Goal: Contribute content: Add original content to the website for others to see

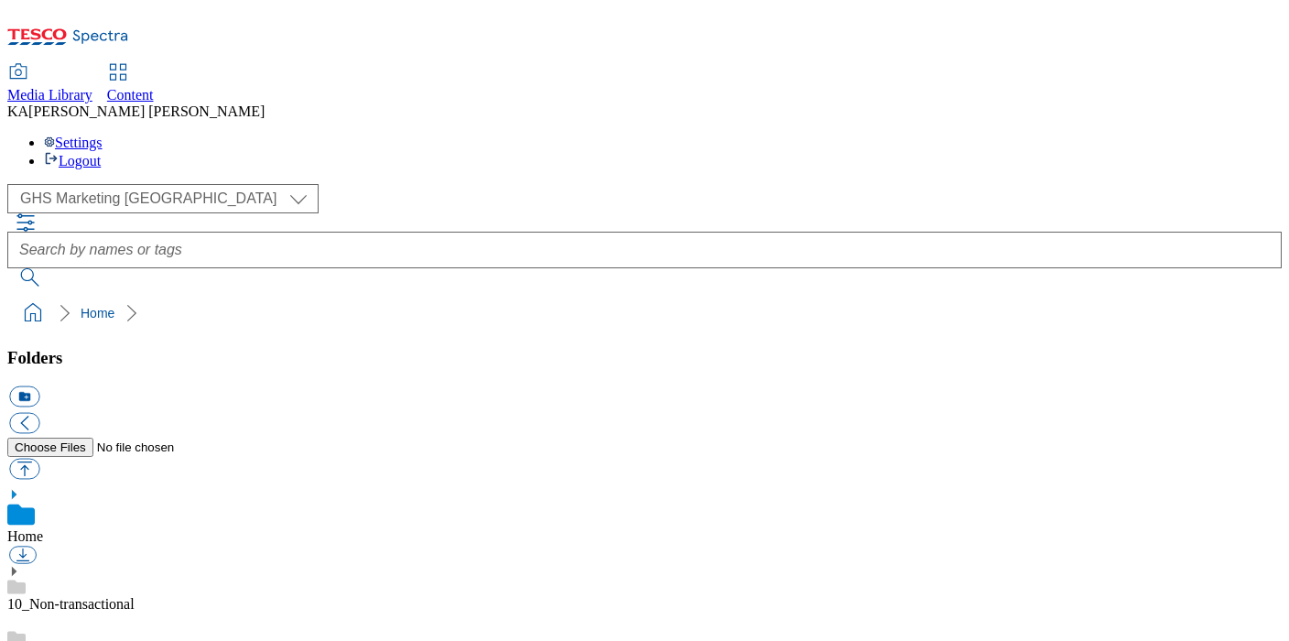
scroll to position [164, 0]
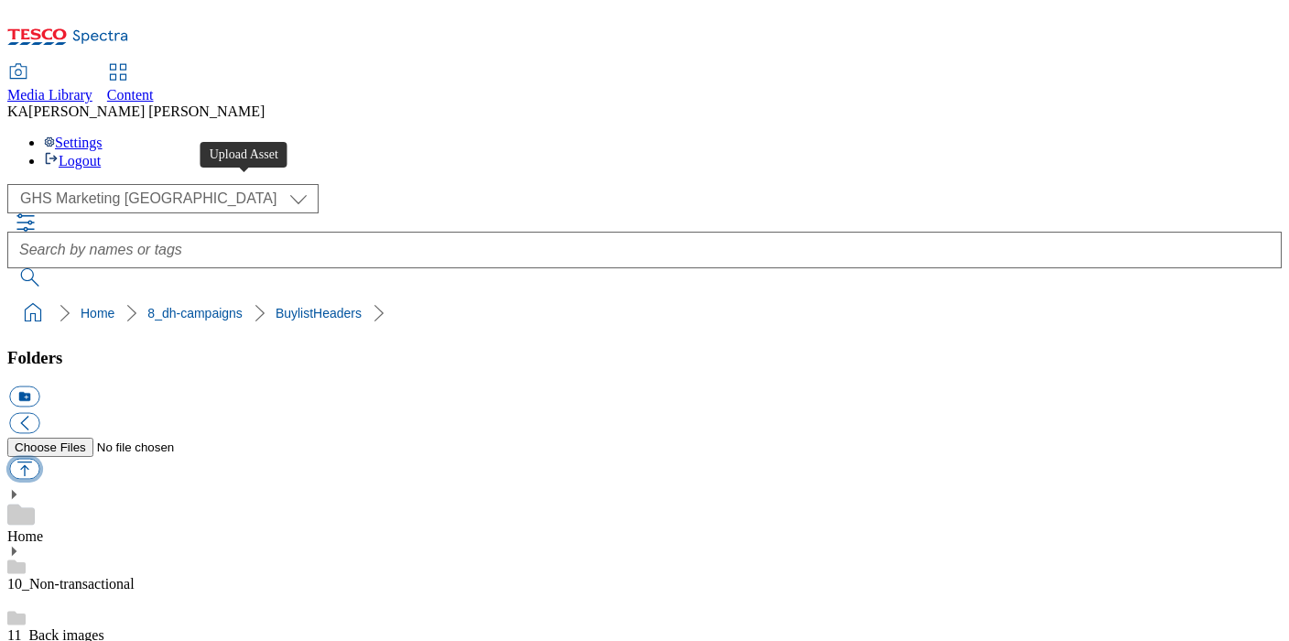
click at [39, 459] on button "button" at bounding box center [24, 469] width 30 height 21
type input "C:\fakepath\1759752371142-ad542302_Belvedere_LegoBrand_H_1184x333_V1.jpg"
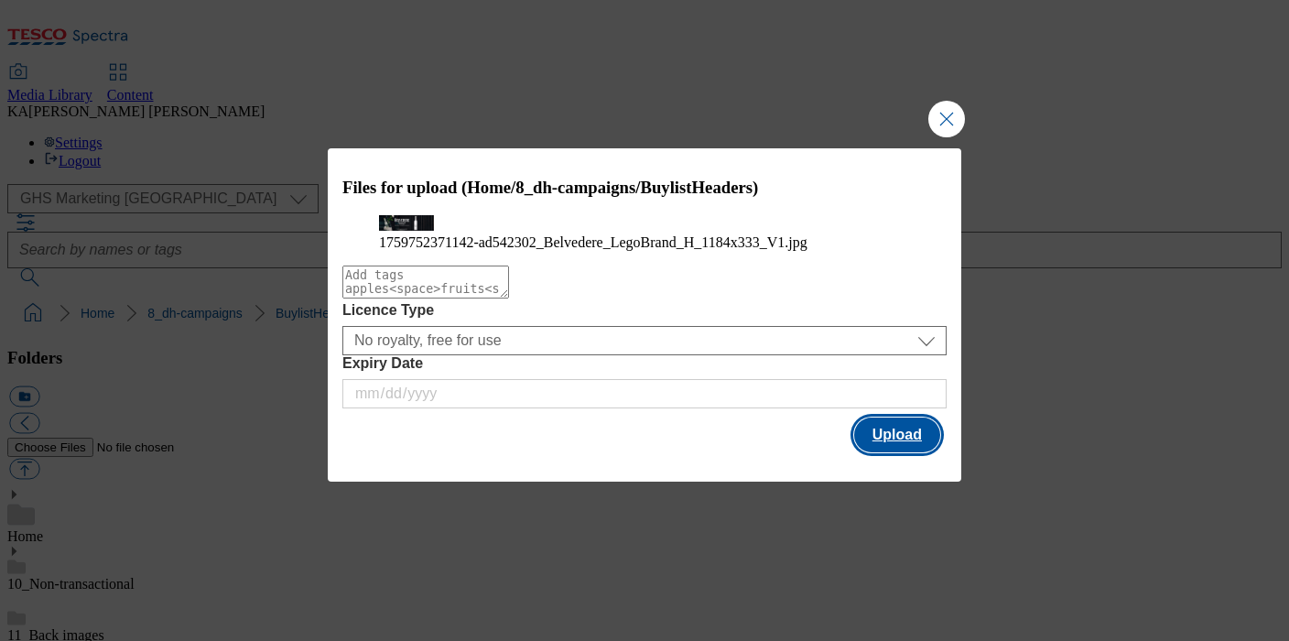
click at [885, 452] on button "Upload" at bounding box center [897, 434] width 86 height 35
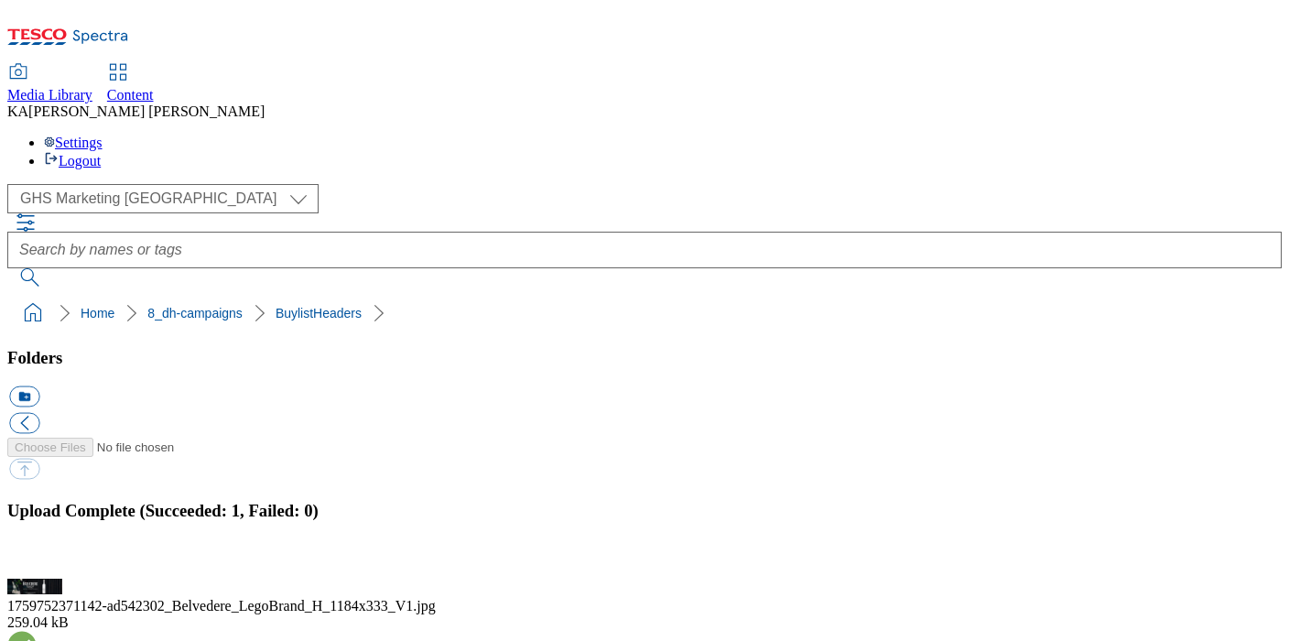
click at [37, 559] on button "button" at bounding box center [22, 567] width 27 height 17
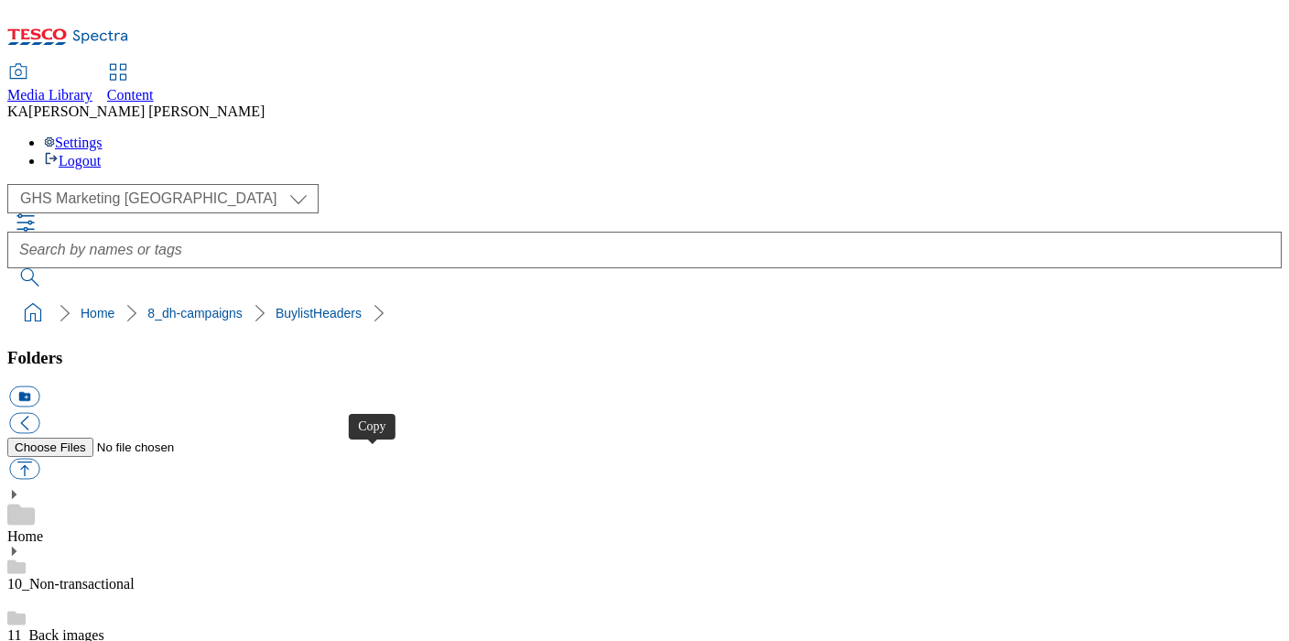
click at [39, 459] on button "button" at bounding box center [24, 469] width 30 height 21
type input "C:\fakepath\1759328617742-ad542202_Deanston_LegoBrand_H_1184x333_V2.jpg"
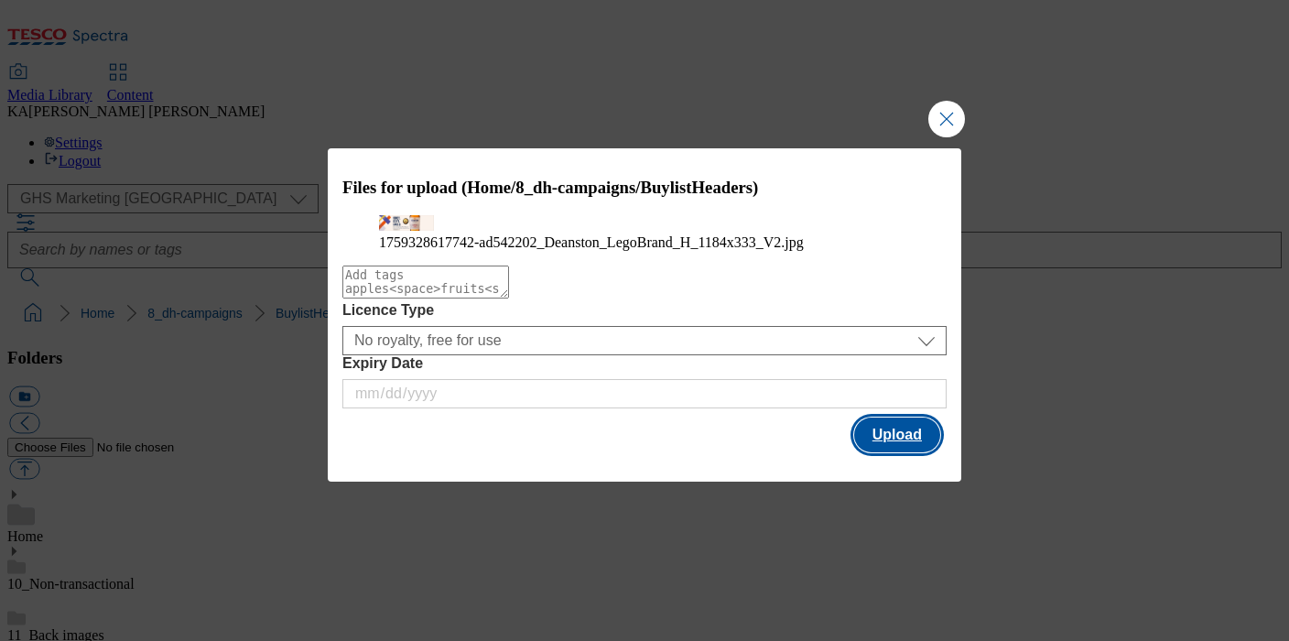
click at [907, 452] on button "Upload" at bounding box center [897, 434] width 86 height 35
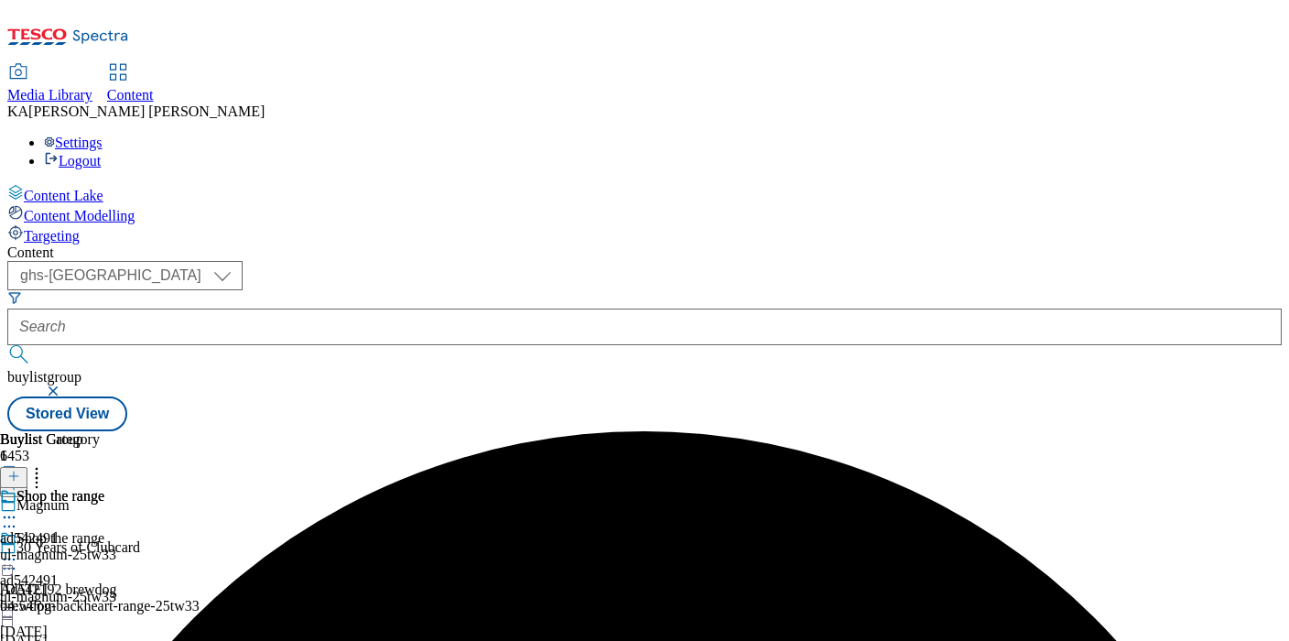
select select "ghs-[GEOGRAPHIC_DATA]"
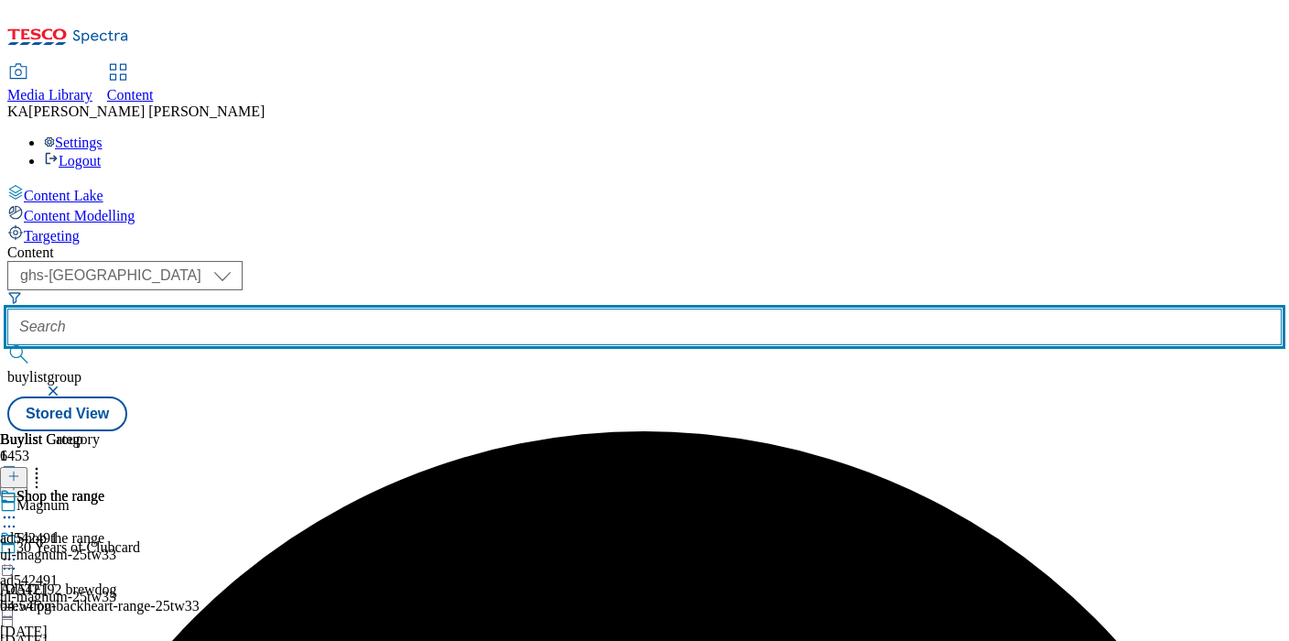
click at [448, 308] on input "text" at bounding box center [644, 326] width 1274 height 37
paste input "moet-hennessey-belvedere-25tw33"
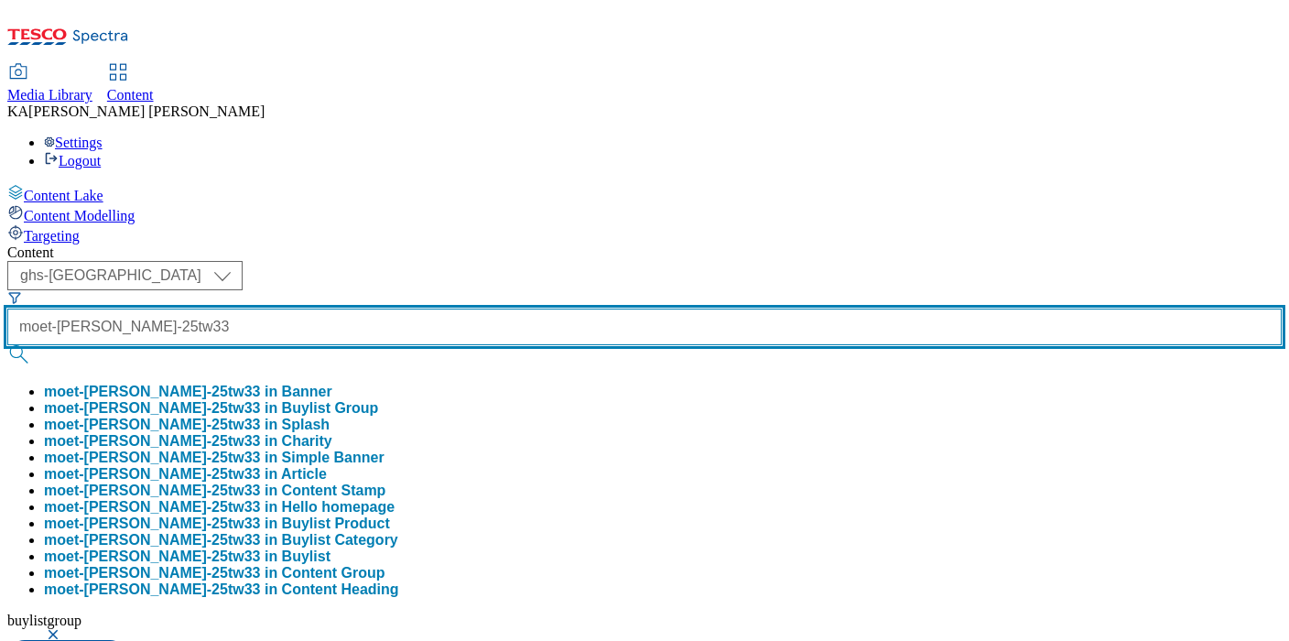
type input "moet-hennessey-belvedere-25tw33"
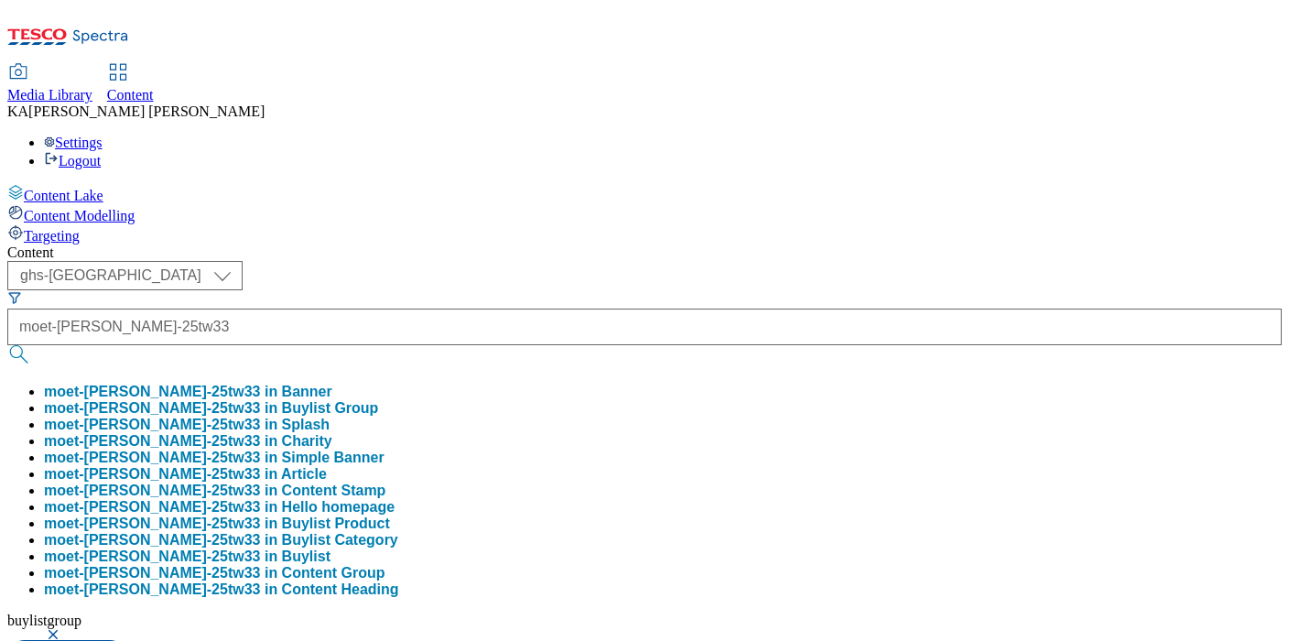
scroll to position [0, 0]
click at [378, 400] on button "moet-hennessey-belvedere-25tw33 in Buylist Group" at bounding box center [211, 408] width 334 height 16
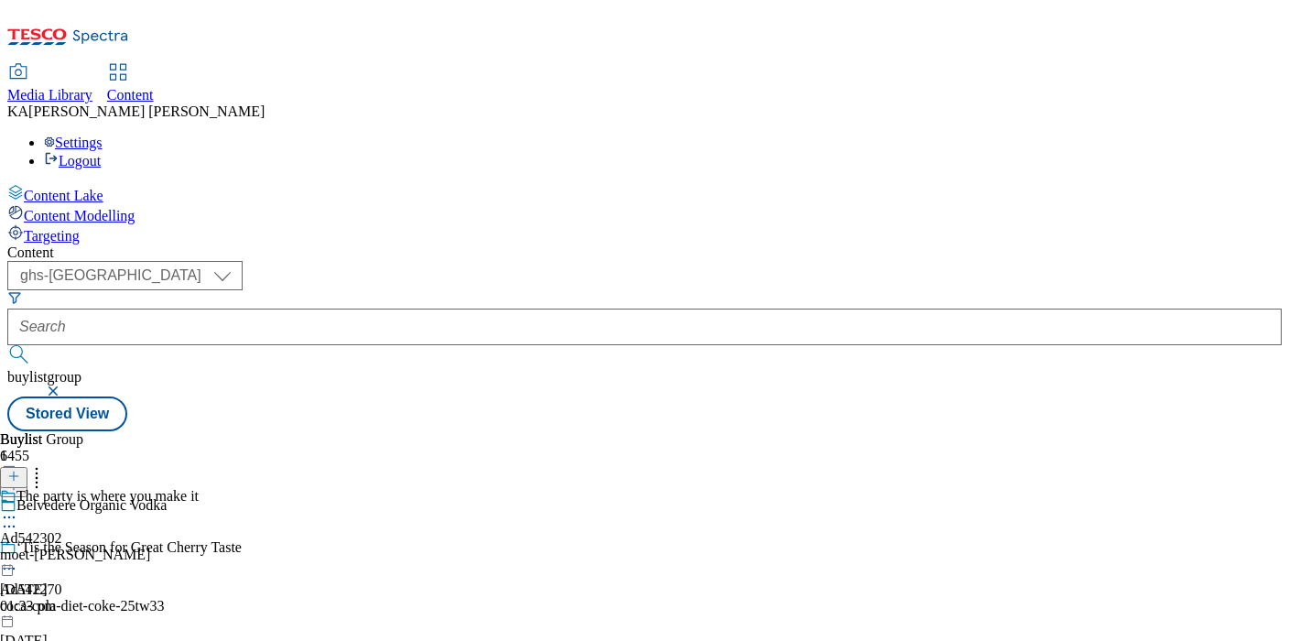
click at [18, 508] on icon at bounding box center [9, 517] width 18 height 18
click at [85, 545] on button "Edit" at bounding box center [61, 555] width 49 height 21
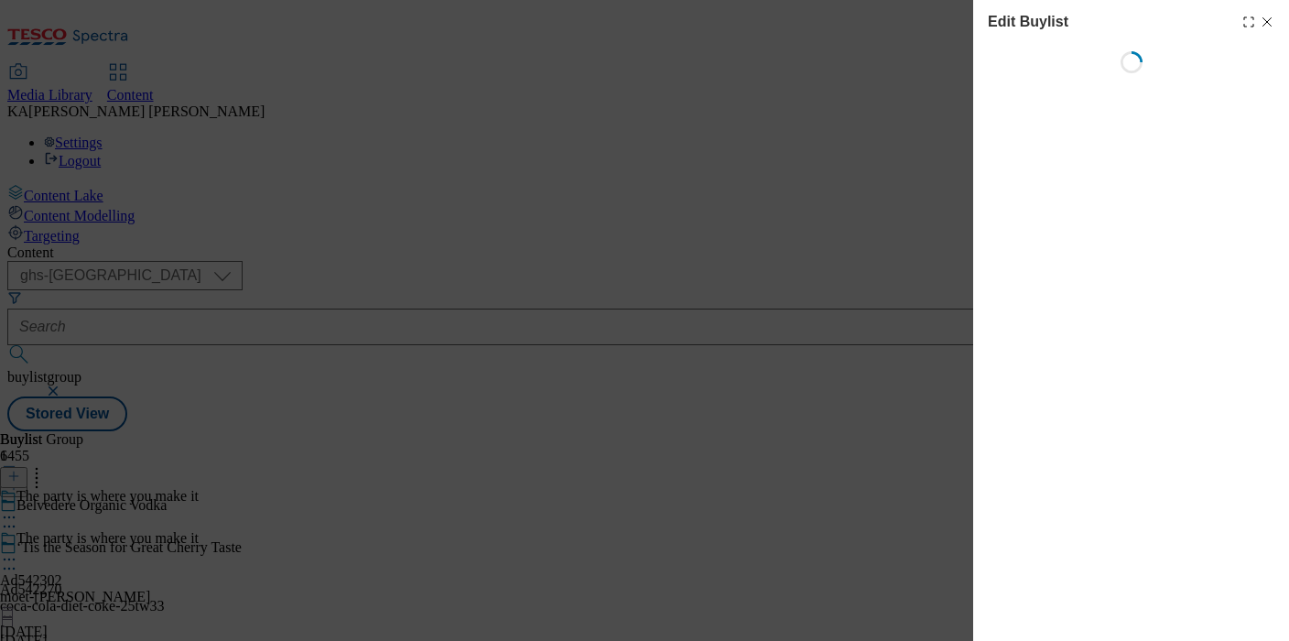
select select "tactical"
select select "supplier funded short term 1-3 weeks"
select select "dunnhumby"
select select "Banner"
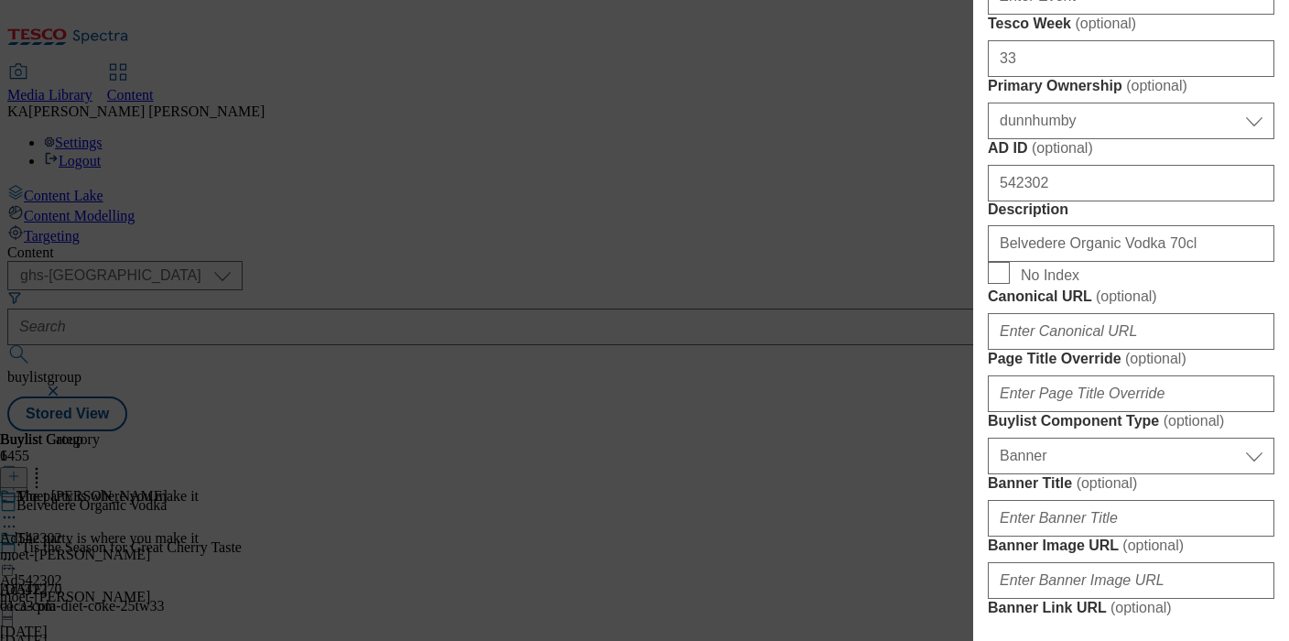
scroll to position [1691, 0]
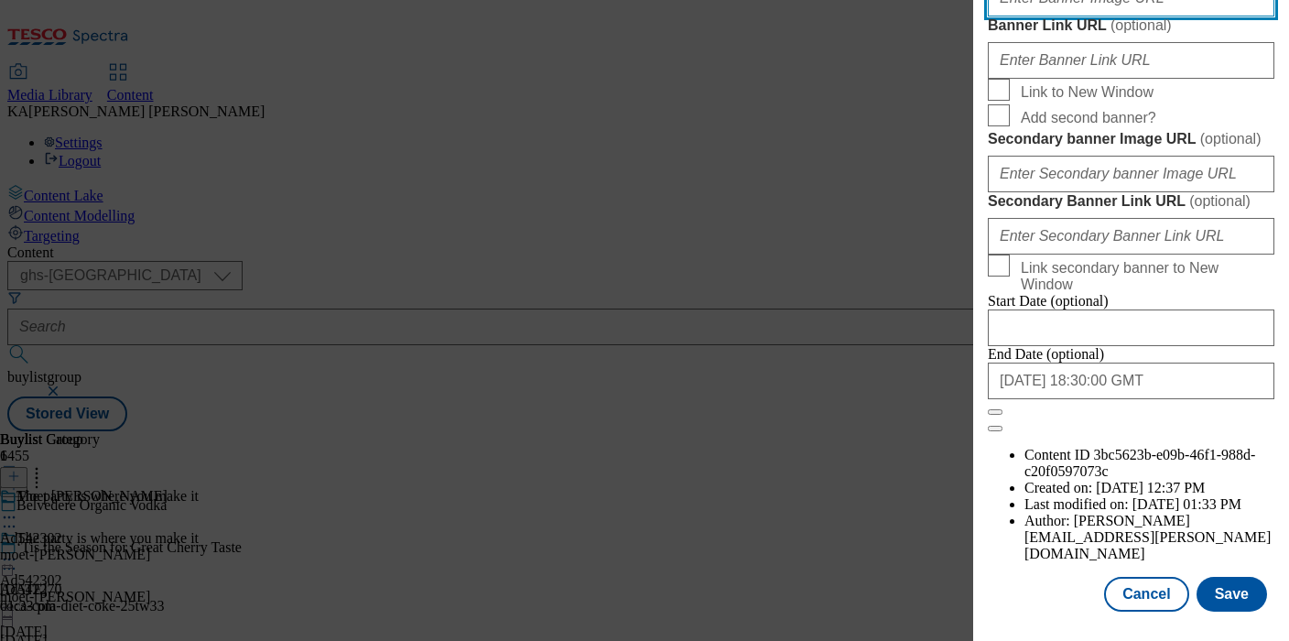
paste input "https://digitalcontent.api.tesco.com/v2/media/ghs-mktg/27c2b785-b6cb-42fb-870a-…"
type input "https://digitalcontent.api.tesco.com/v2/media/ghs-mktg/27c2b785-b6cb-42fb-870a-…"
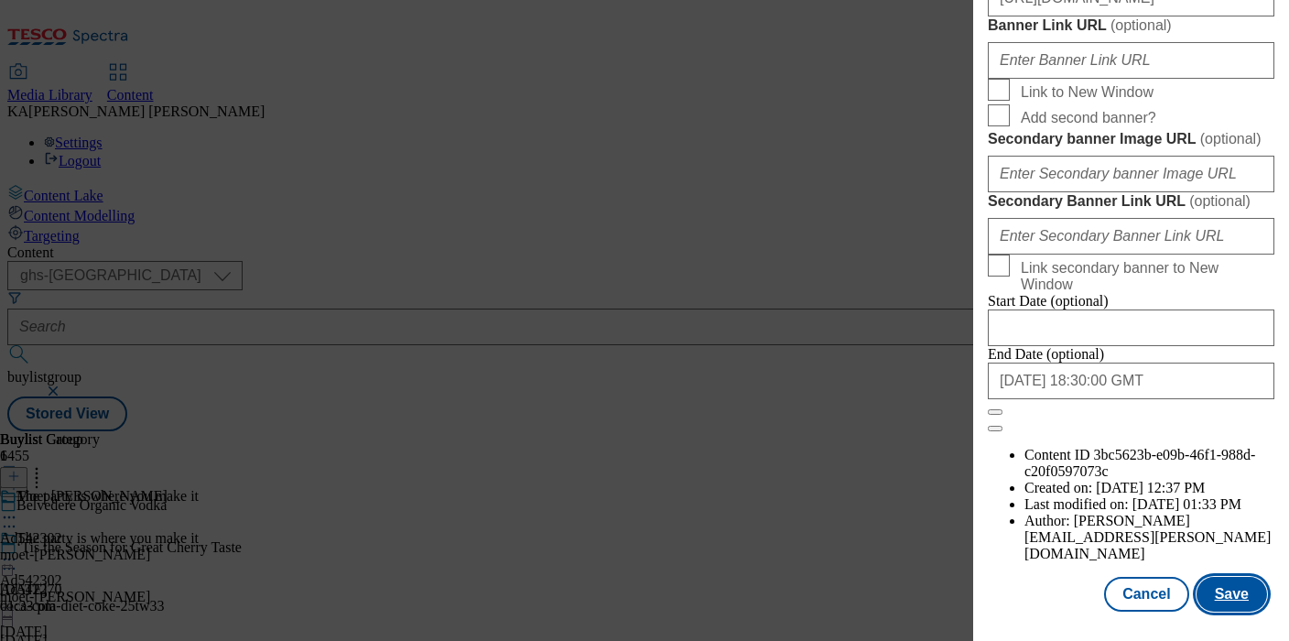
click at [1234, 589] on button "Save" at bounding box center [1231, 594] width 70 height 35
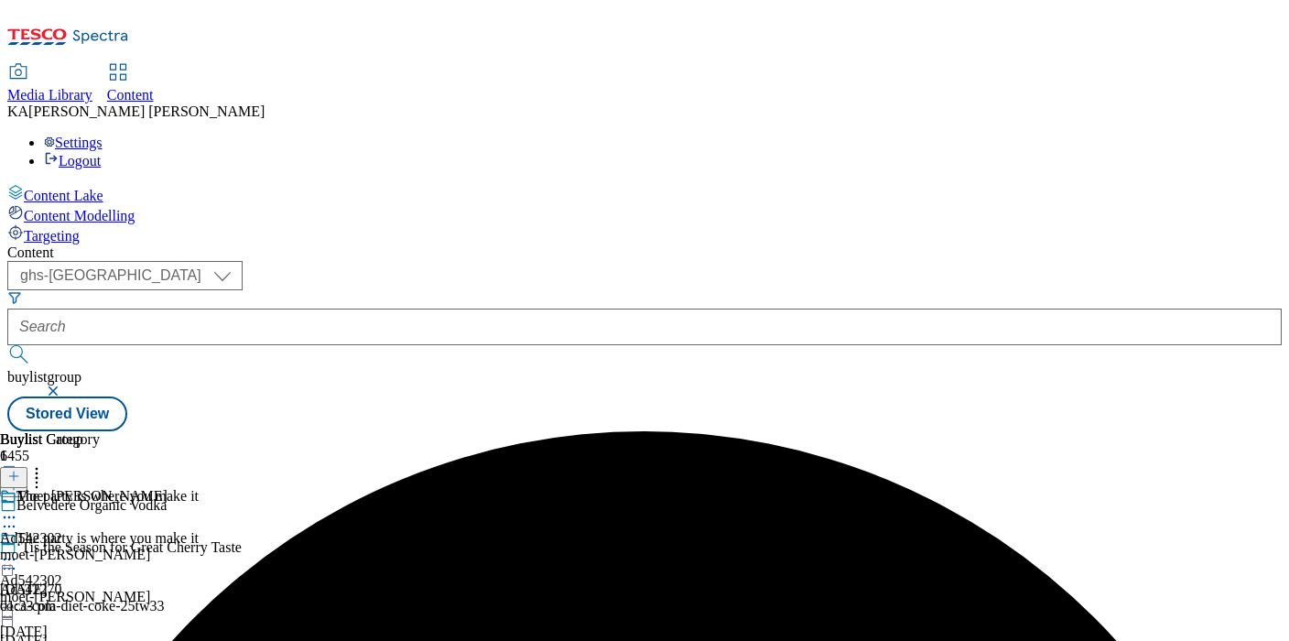
click at [18, 550] on icon at bounding box center [9, 559] width 18 height 18
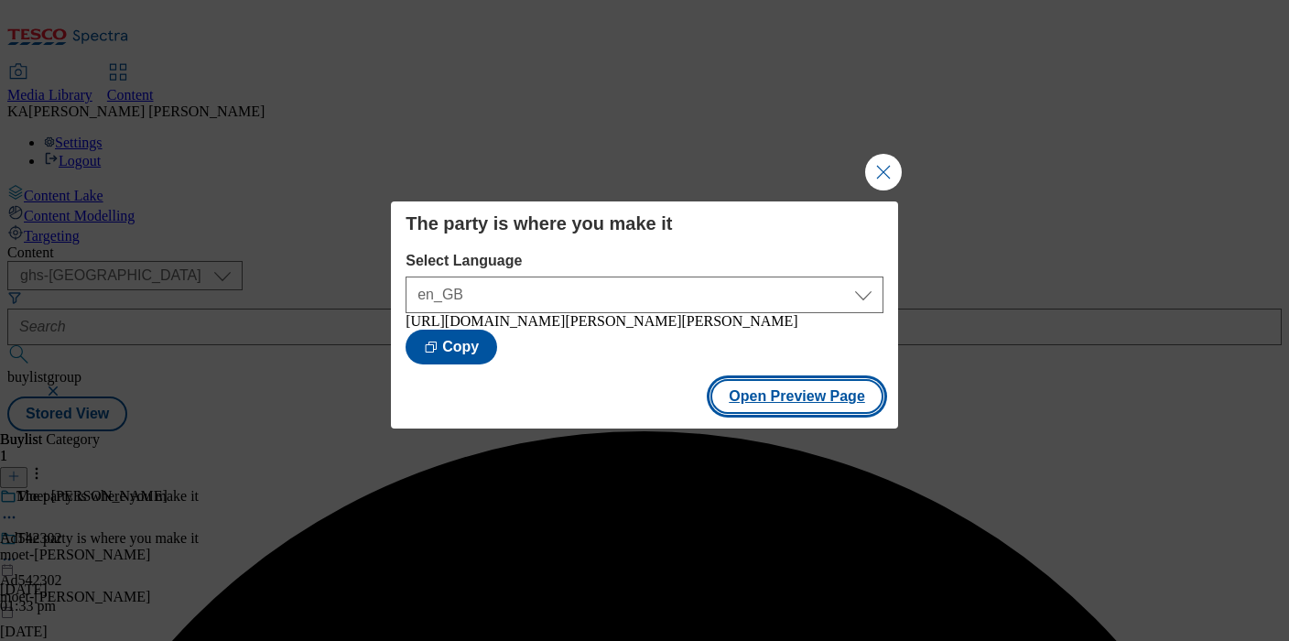
click at [751, 410] on button "Open Preview Page" at bounding box center [796, 396] width 173 height 35
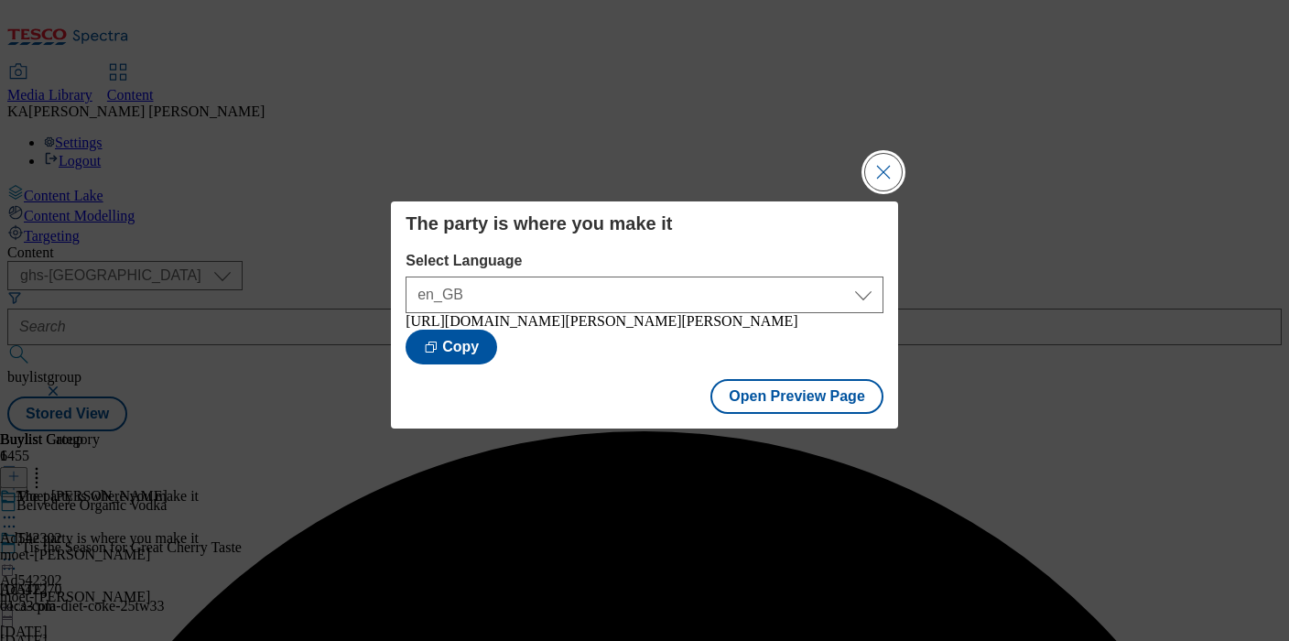
click at [881, 158] on button "Close Modal" at bounding box center [883, 172] width 37 height 37
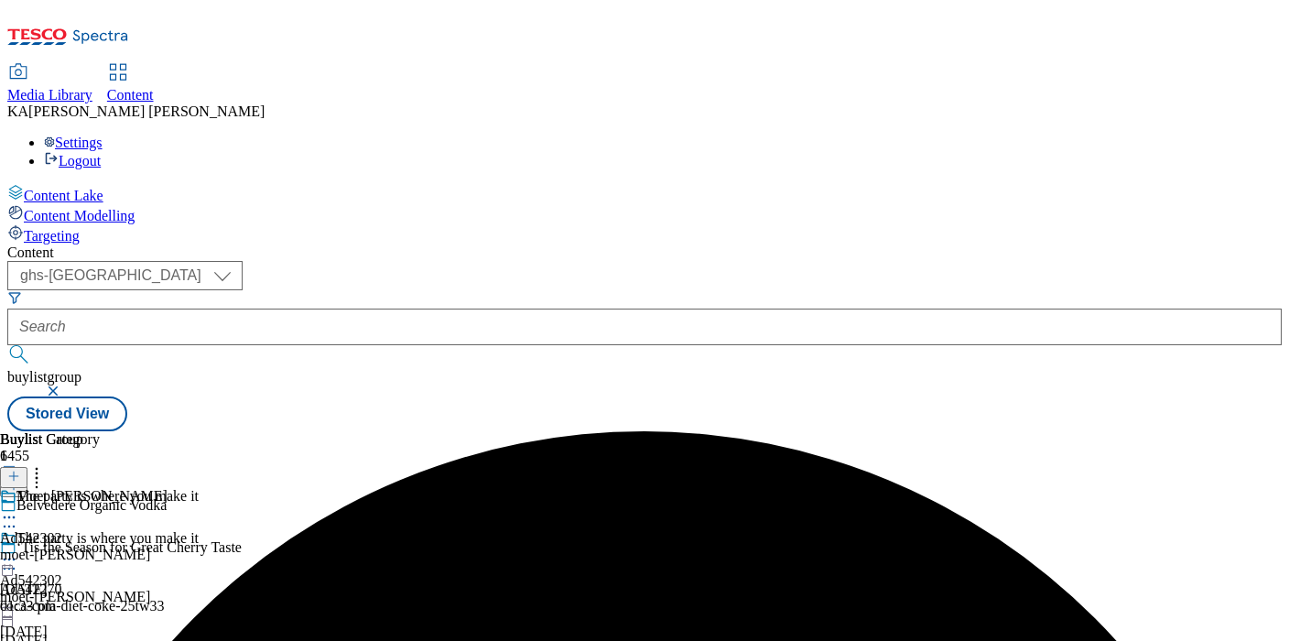
click at [18, 550] on icon at bounding box center [9, 559] width 18 height 18
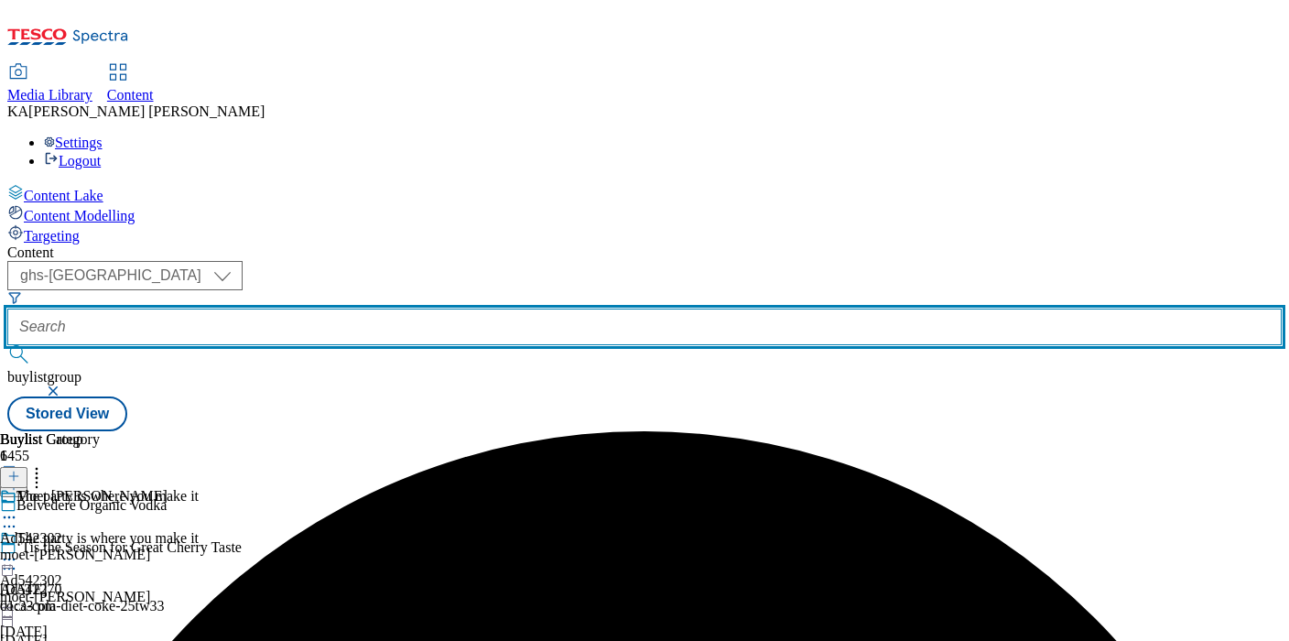
click at [419, 308] on input "text" at bounding box center [644, 326] width 1274 height 37
paste input "cvh-spirits-deanston-25tw33"
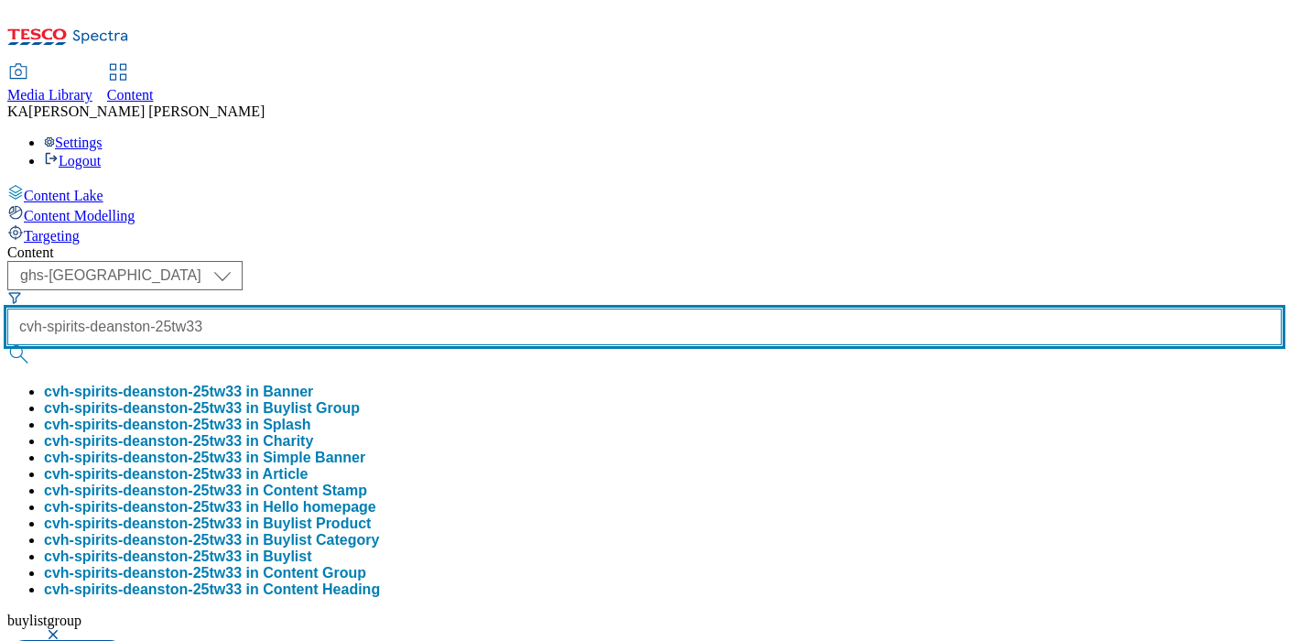
type input "cvh-spirits-deanston-25tw33"
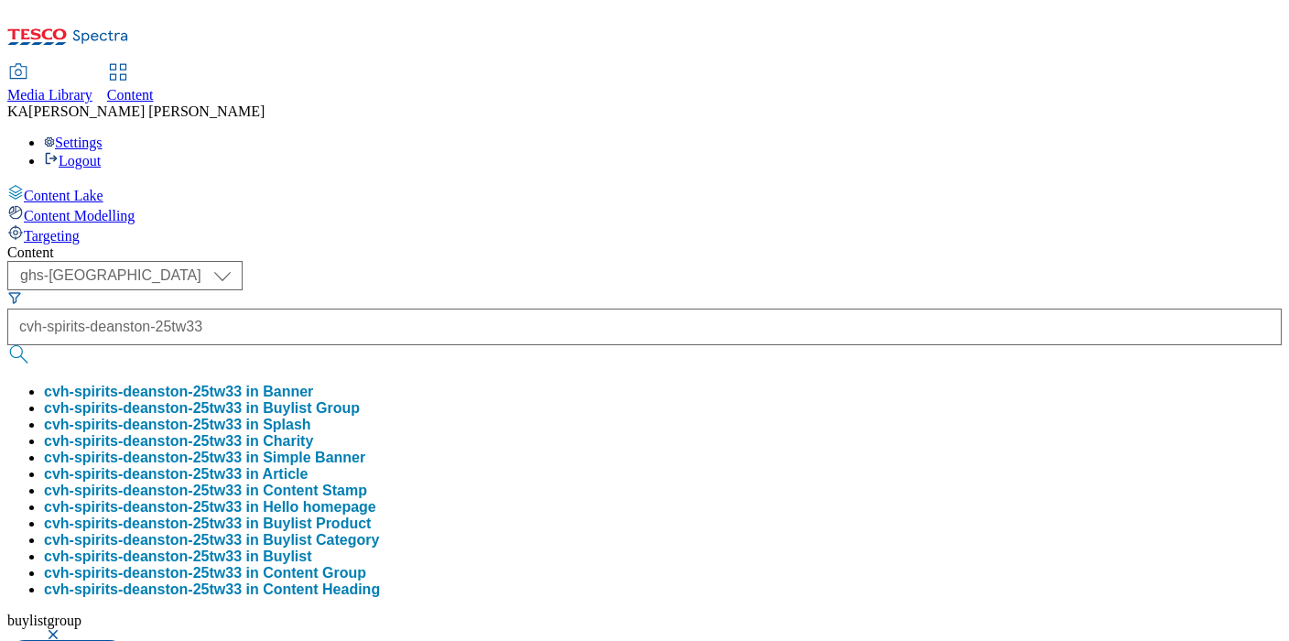
click at [360, 400] on button "cvh-spirits-deanston-25tw33 in Buylist Group" at bounding box center [202, 408] width 316 height 16
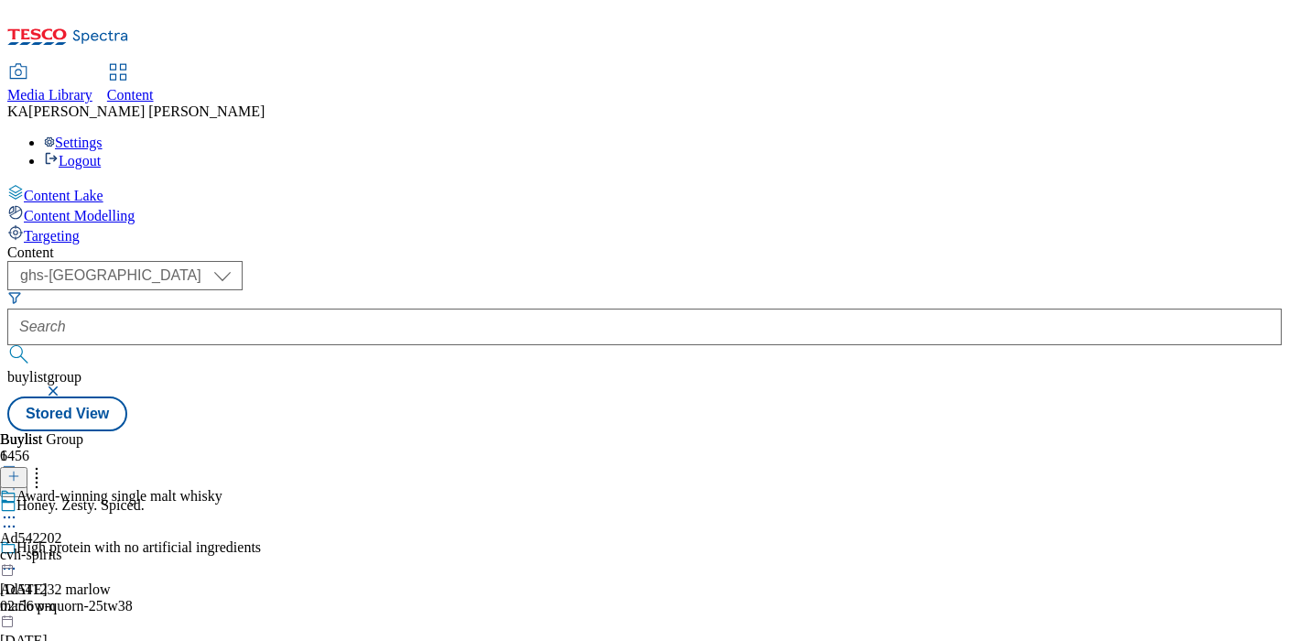
click at [18, 508] on icon at bounding box center [9, 517] width 18 height 18
click at [78, 549] on span "Edit" at bounding box center [67, 556] width 21 height 14
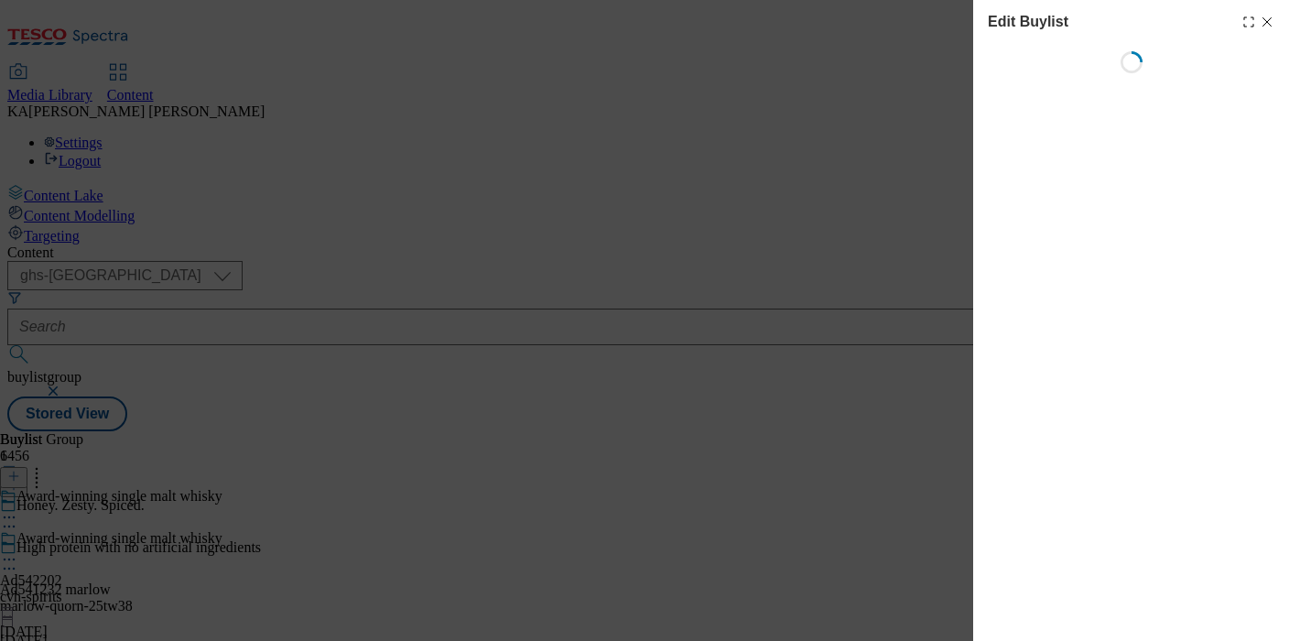
select select "tactical"
select select "supplier funded short term 1-3 weeks"
select select "dunnhumby"
select select "Banner"
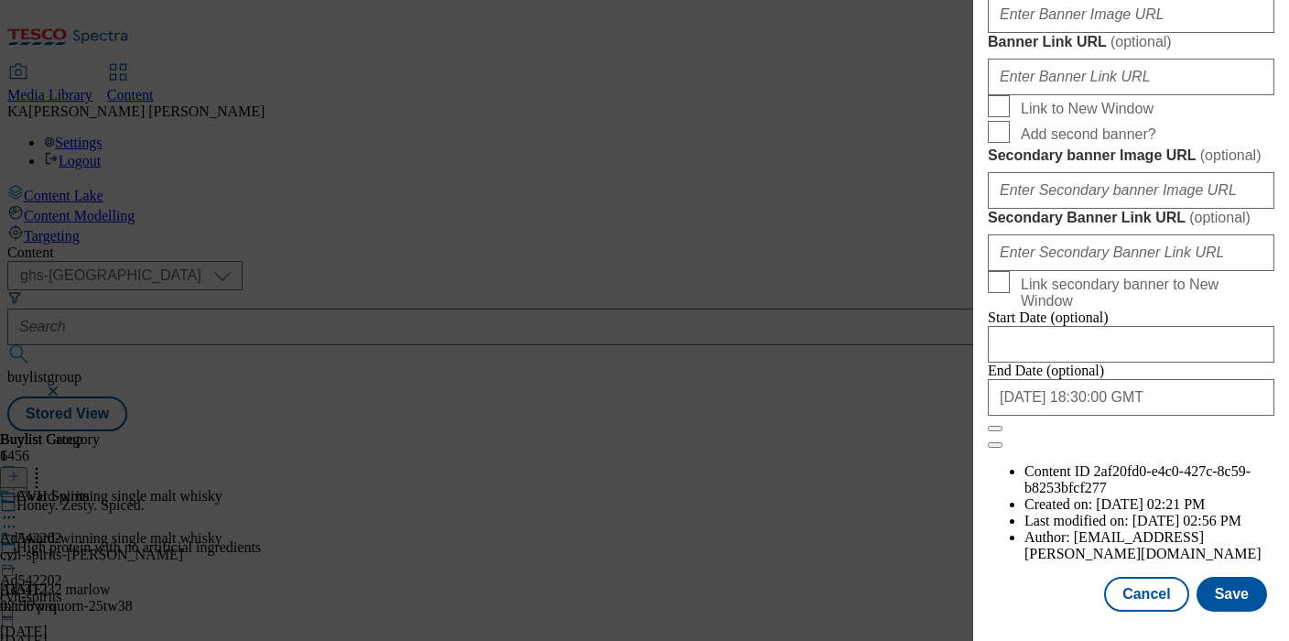
scroll to position [1631, 0]
click at [1020, 33] on input "Banner Image URL ( optional )" at bounding box center [1131, 14] width 286 height 37
paste input "https://digitalcontent.api.tesco.com/v2/media/ghs-mktg/95c6fc81-1746-44c0-a32a-…"
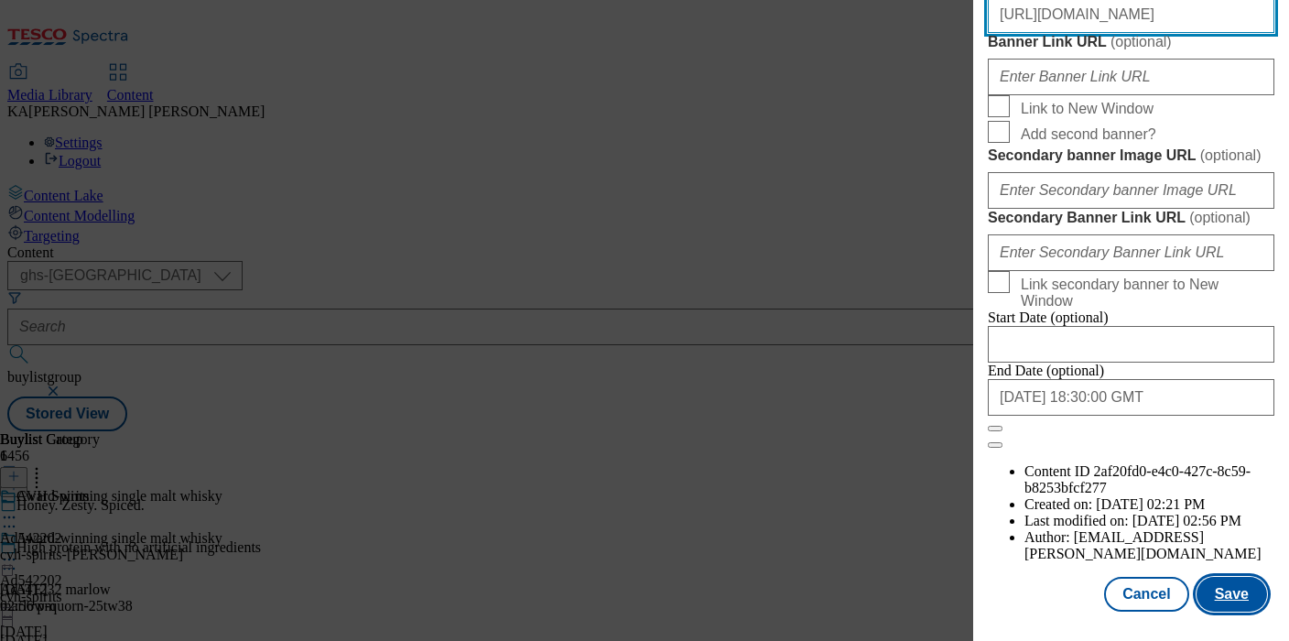
type input "https://digitalcontent.api.tesco.com/v2/media/ghs-mktg/95c6fc81-1746-44c0-a32a-…"
click at [1223, 580] on button "Save" at bounding box center [1231, 594] width 70 height 35
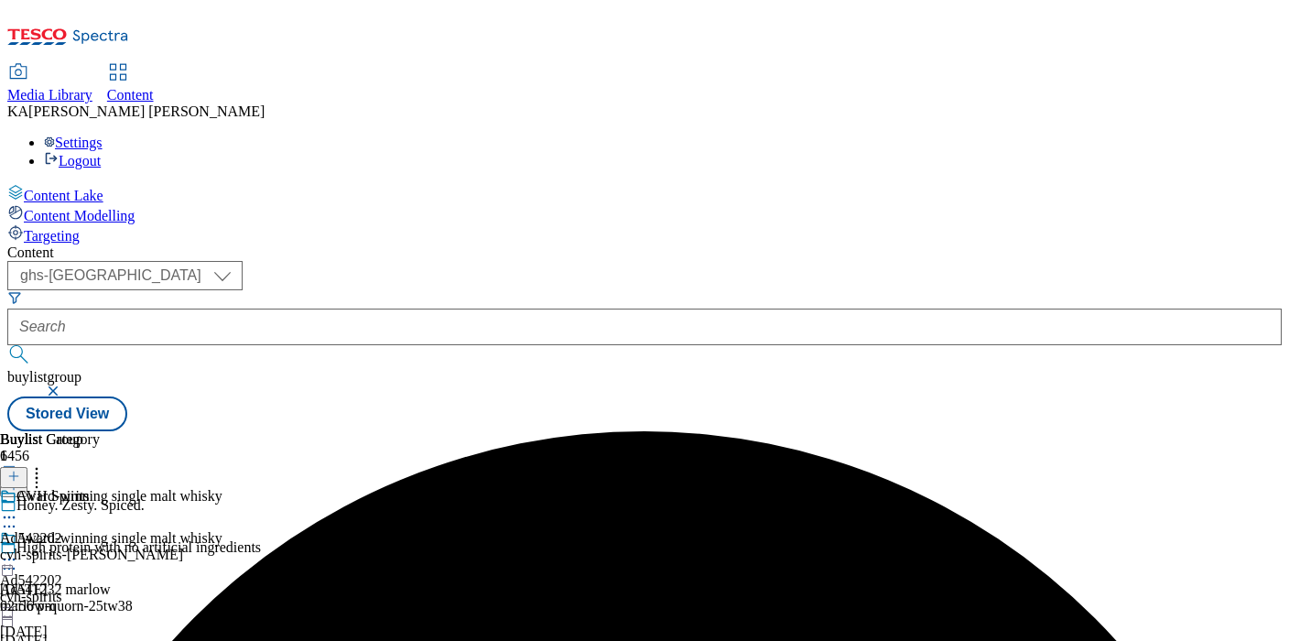
click at [11, 558] on circle at bounding box center [9, 559] width 3 height 3
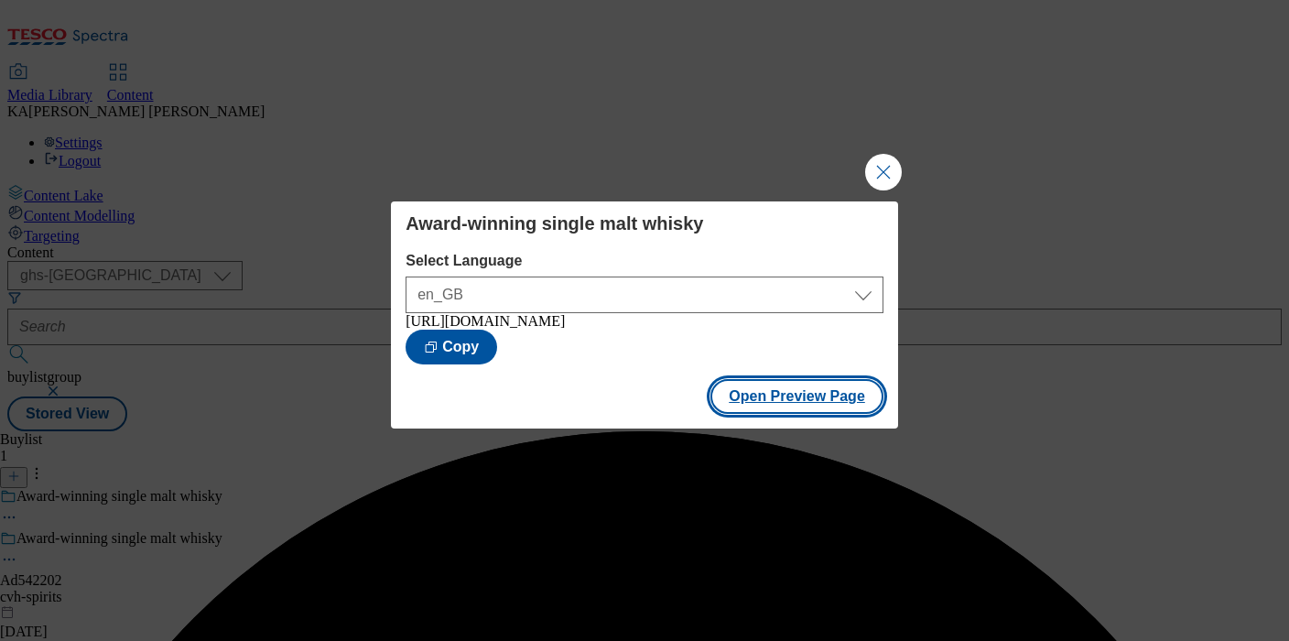
click at [755, 409] on button "Open Preview Page" at bounding box center [796, 396] width 173 height 35
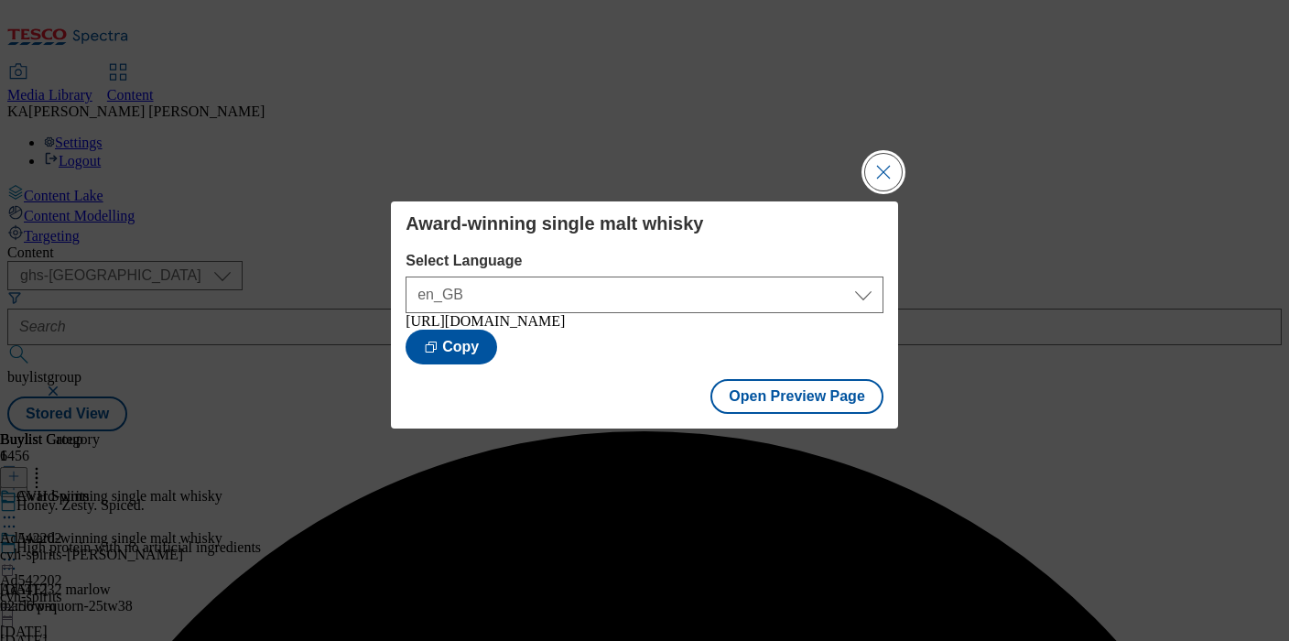
click at [880, 157] on button "Close Modal" at bounding box center [883, 172] width 37 height 37
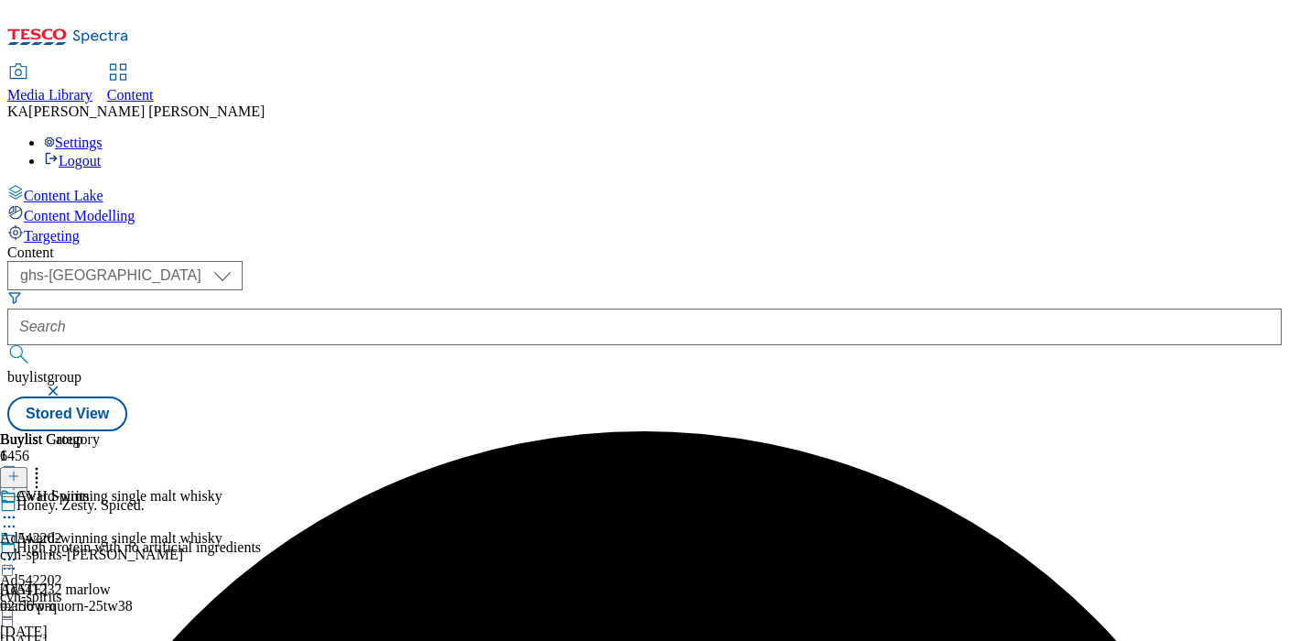
click at [18, 550] on icon at bounding box center [9, 559] width 18 height 18
